Goal: Task Accomplishment & Management: Complete application form

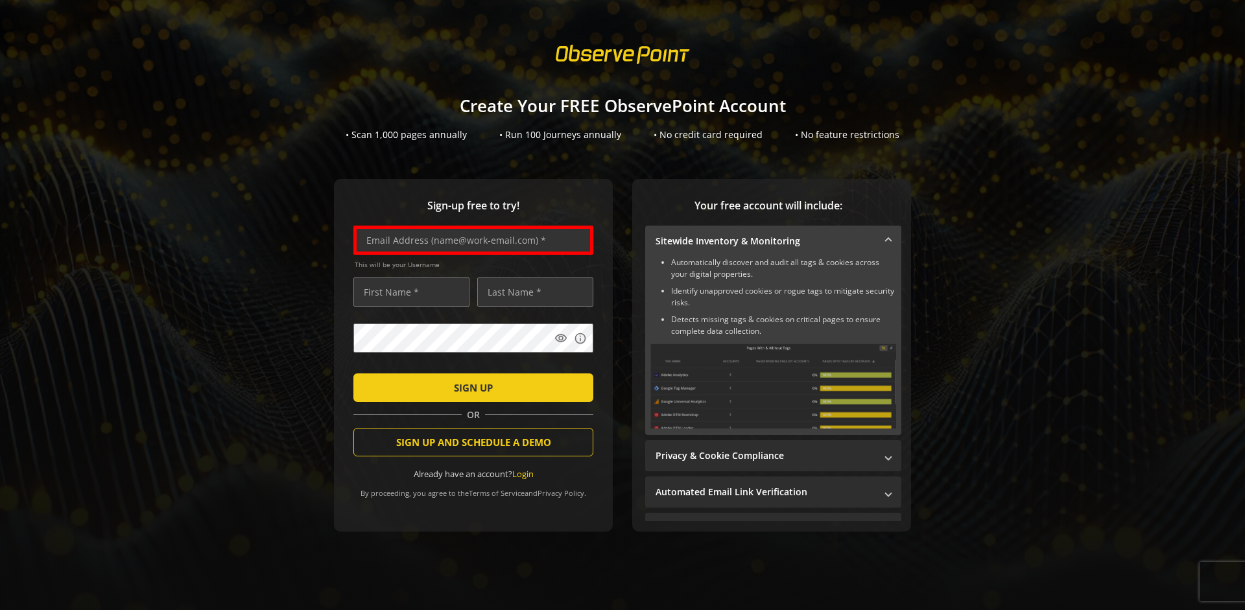
click at [470, 240] on input "text" at bounding box center [473, 240] width 240 height 29
type input "[EMAIL_ADDRESS][DOMAIN_NAME]"
click at [408, 292] on input "text" at bounding box center [411, 292] width 116 height 29
type input "Test"
click at [532, 292] on input "text" at bounding box center [535, 292] width 116 height 29
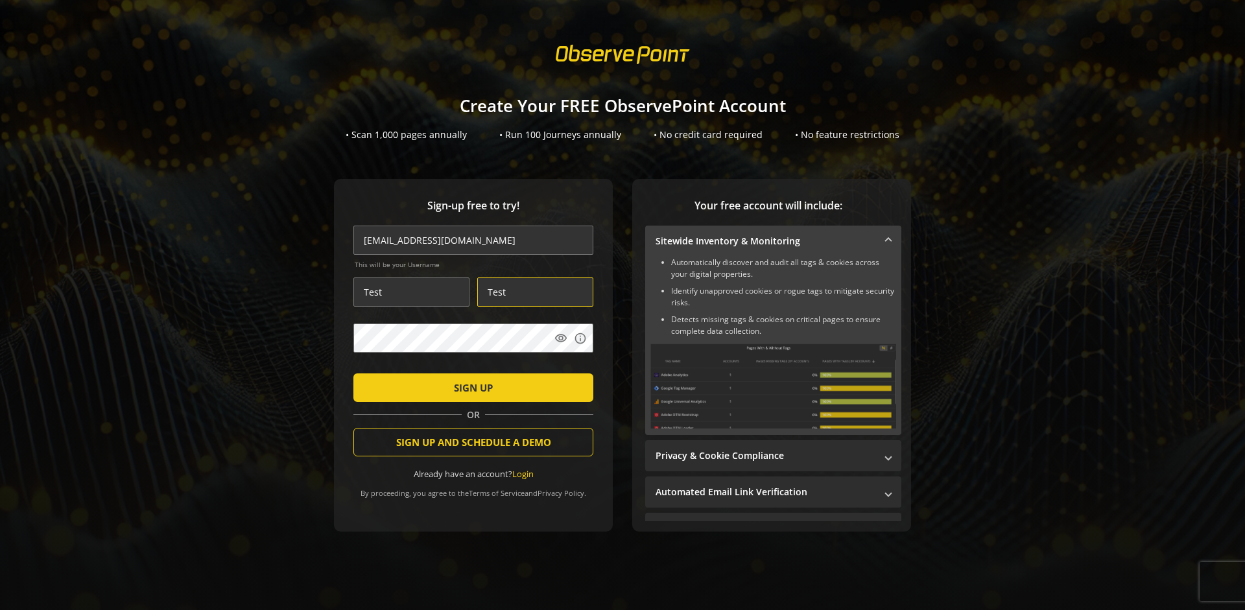
type input "Test"
click at [470, 387] on span "SIGN UP" at bounding box center [473, 387] width 39 height 23
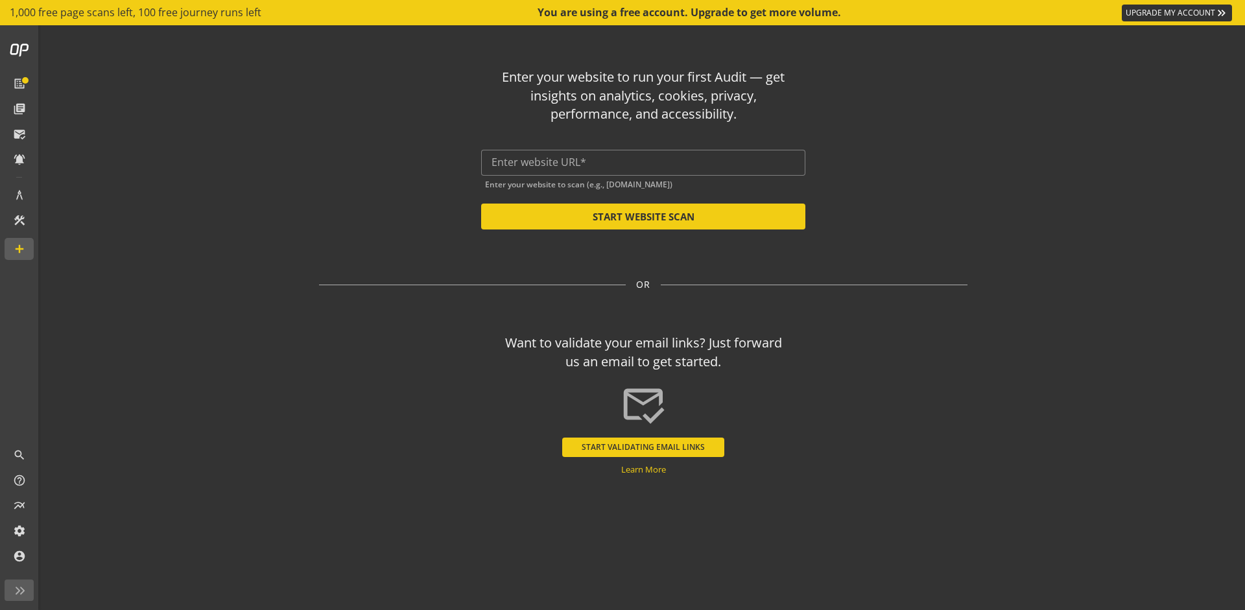
click at [643, 447] on button "START VALIDATING EMAIL LINKS" at bounding box center [643, 447] width 162 height 19
